Goal: Task Accomplishment & Management: Use online tool/utility

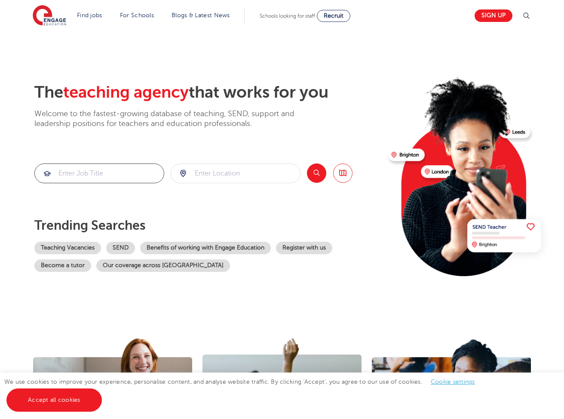
click at [82, 173] on input "search" at bounding box center [99, 173] width 129 height 19
type input "Martial"
click at [206, 171] on input "search" at bounding box center [235, 173] width 129 height 19
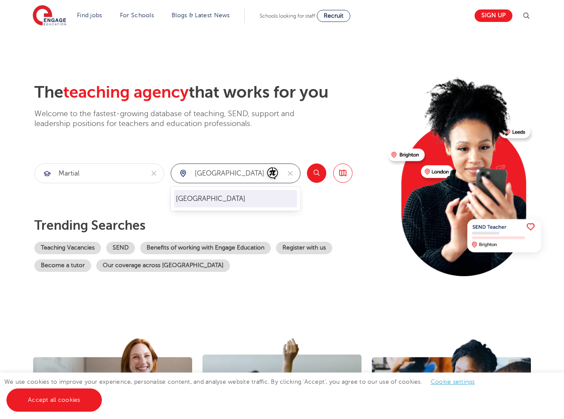
click at [199, 197] on li "[GEOGRAPHIC_DATA]" at bounding box center [235, 198] width 123 height 17
type input "[GEOGRAPHIC_DATA]"
click at [313, 172] on button "Search" at bounding box center [316, 172] width 19 height 19
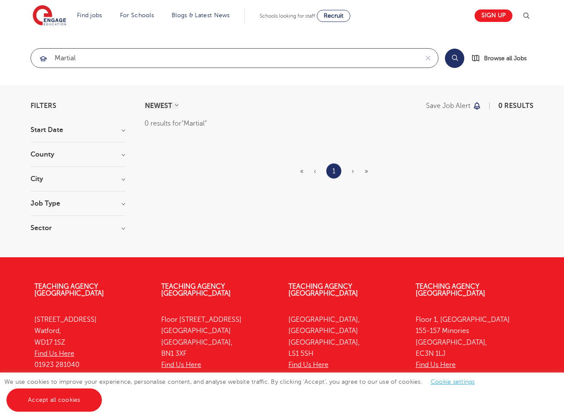
click at [80, 58] on input "Martial" at bounding box center [224, 58] width 387 height 19
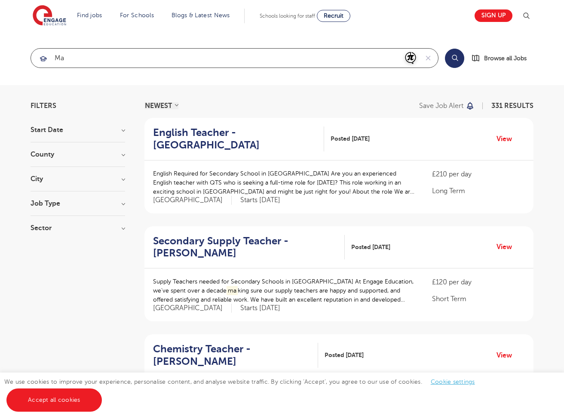
type input "M"
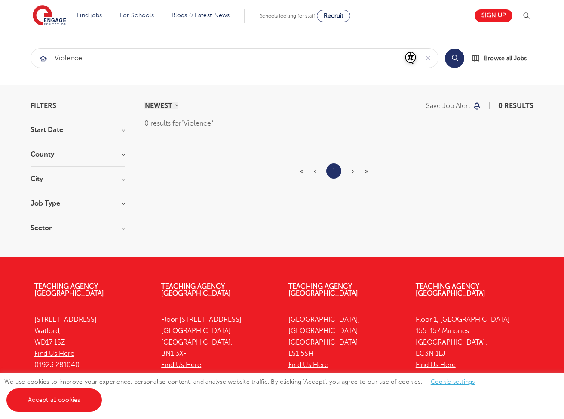
click at [453, 58] on button "Search" at bounding box center [454, 58] width 19 height 19
click at [98, 58] on input "Violence" at bounding box center [224, 58] width 387 height 19
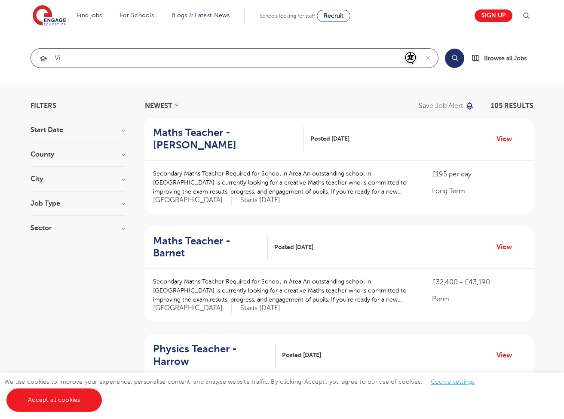
type input "V"
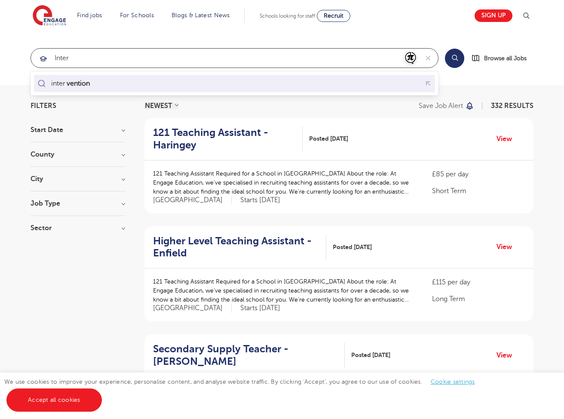
click at [74, 83] on mark "vention" at bounding box center [78, 83] width 26 height 10
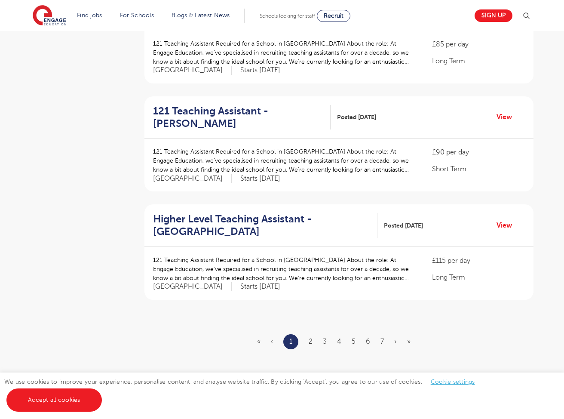
scroll to position [911, 0]
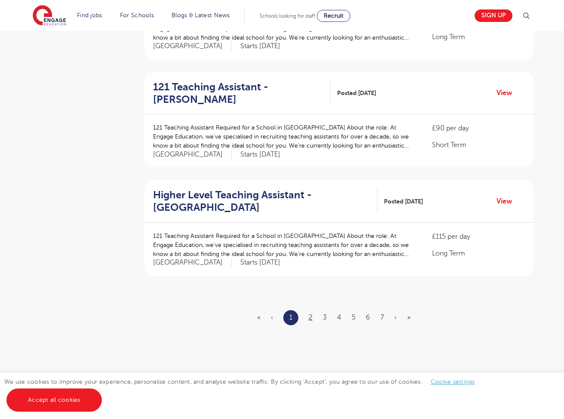
type input "intervention"
click at [312, 315] on link "2" at bounding box center [311, 317] width 4 height 8
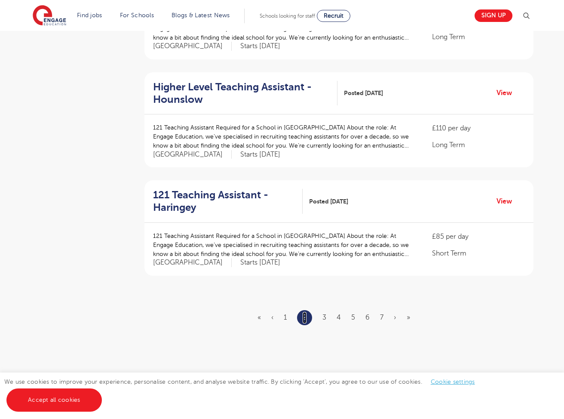
scroll to position [0, 0]
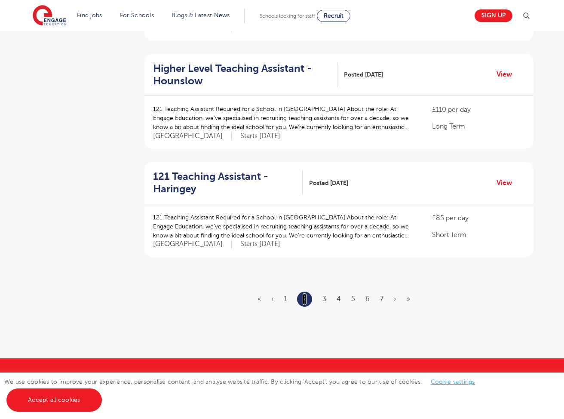
scroll to position [922, 0]
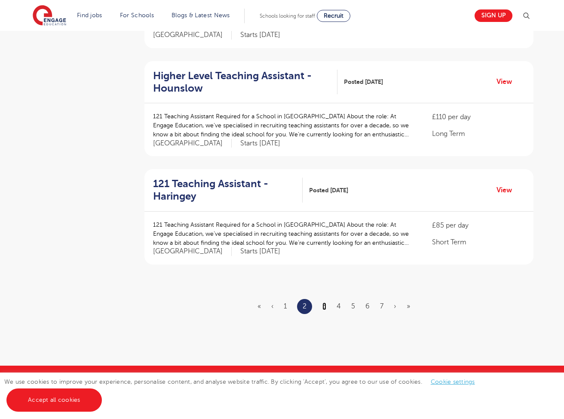
click at [324, 305] on link "3" at bounding box center [324, 306] width 4 height 8
